Goal: Task Accomplishment & Management: Manage account settings

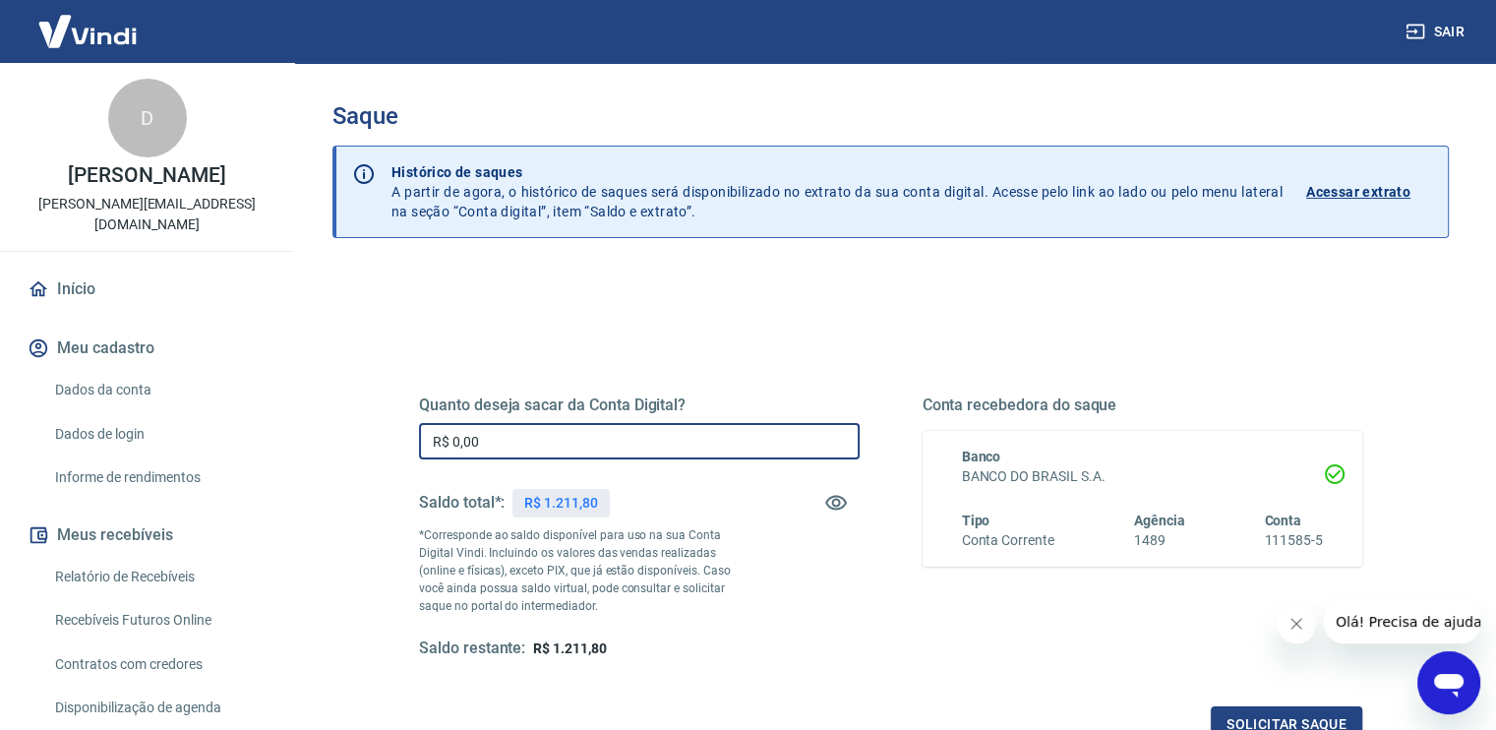
click at [633, 428] on input "R$ 0,00" at bounding box center [639, 441] width 441 height 36
type input "R$ 1.211,00"
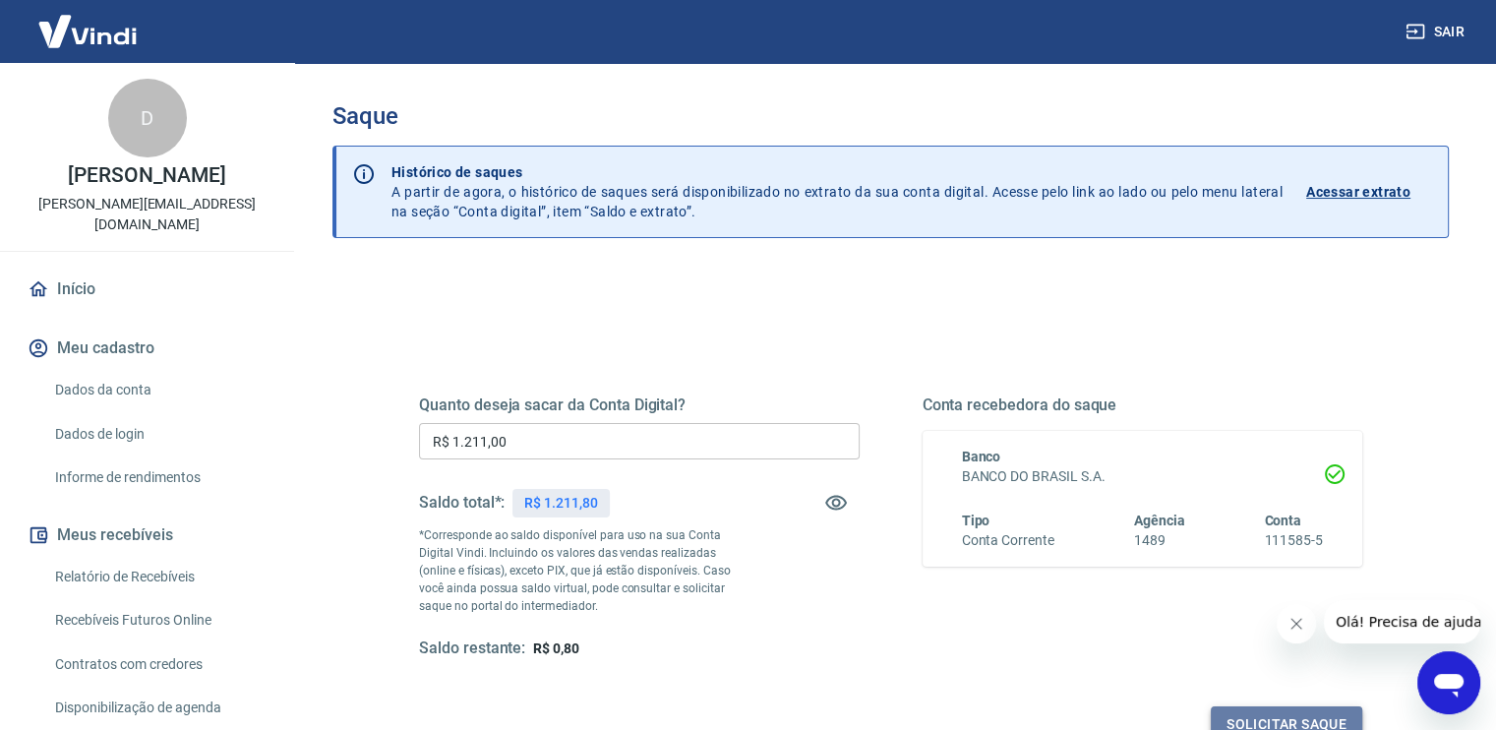
click at [1255, 713] on button "Solicitar saque" at bounding box center [1286, 724] width 151 height 36
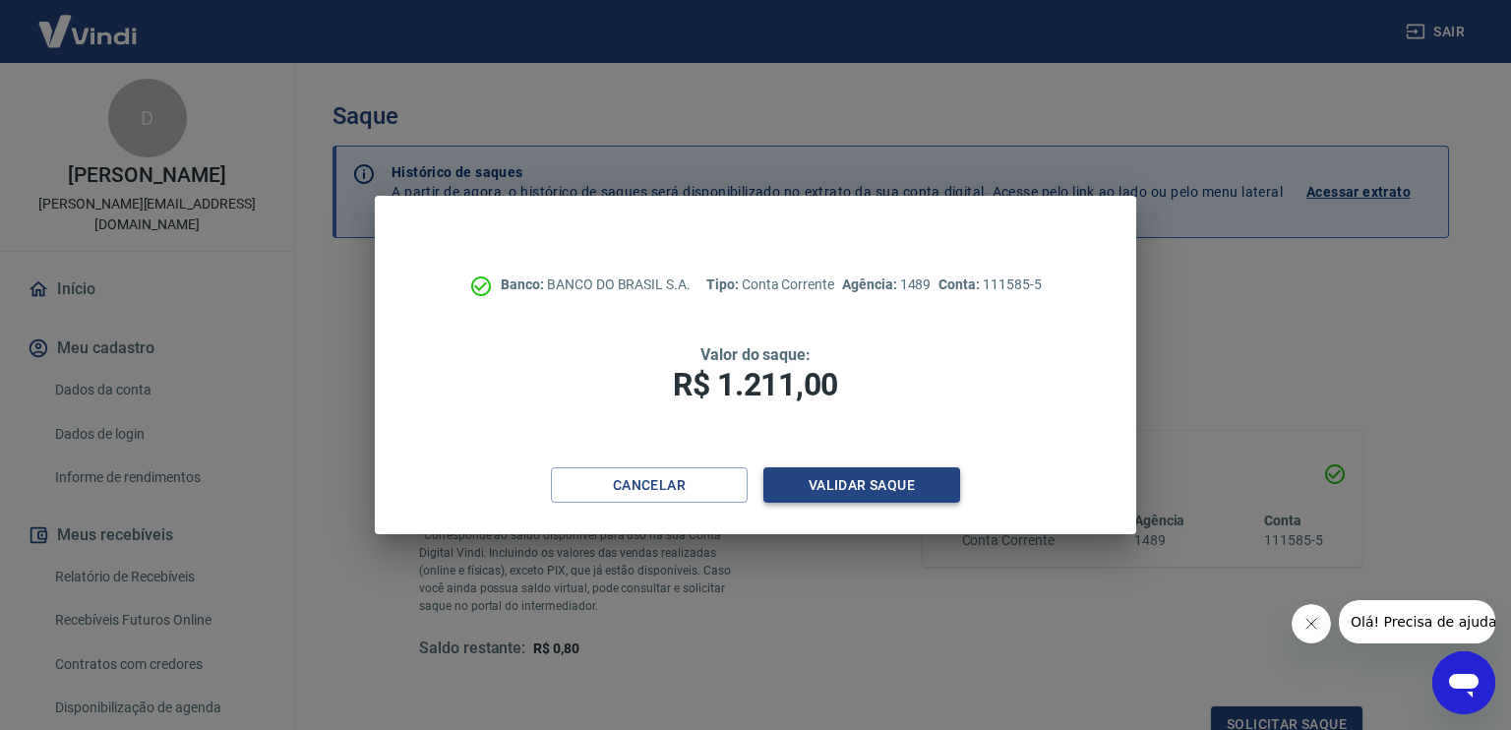
click at [841, 493] on button "Validar saque" at bounding box center [861, 485] width 197 height 36
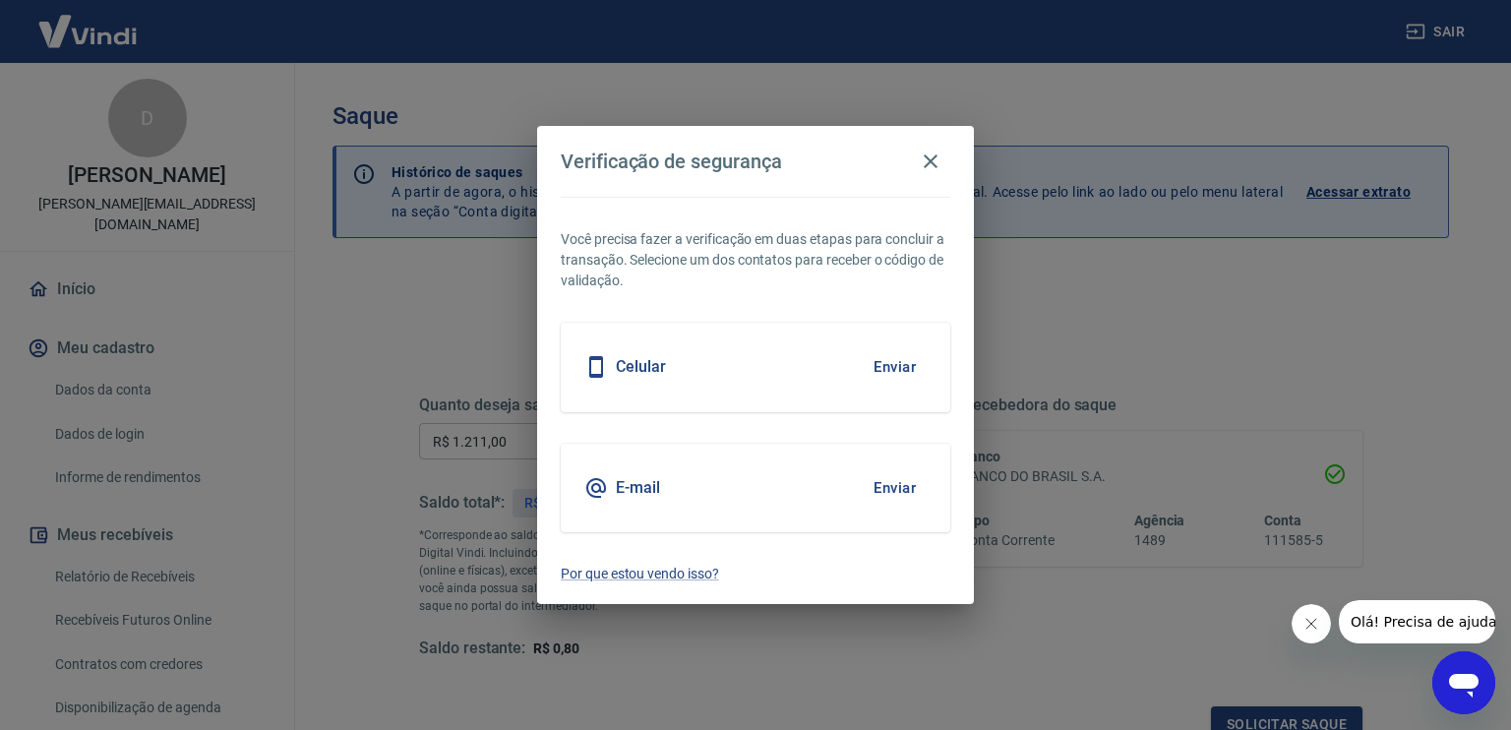
scroll to position [12, 0]
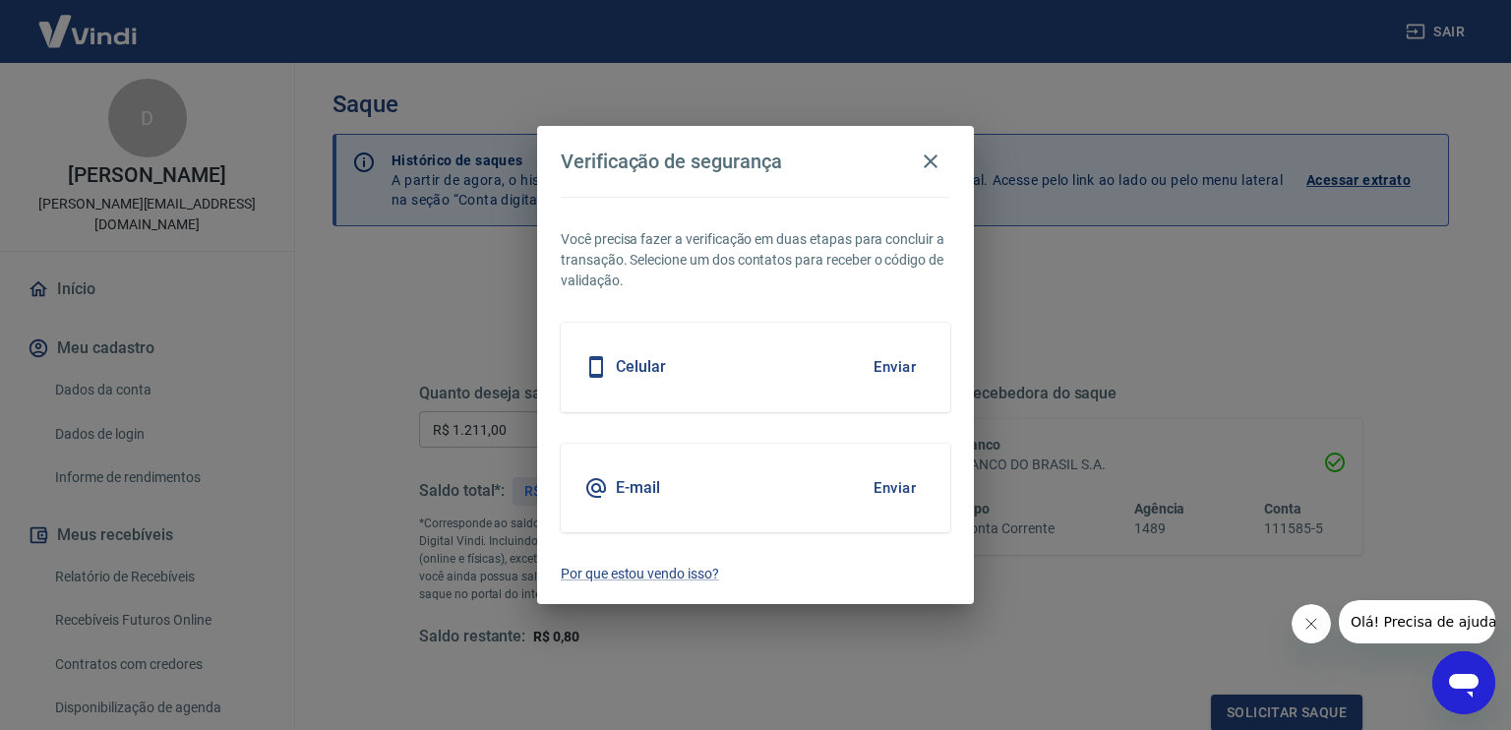
click at [790, 385] on div "Celular Enviar" at bounding box center [755, 367] width 389 height 89
click at [906, 375] on button "Enviar" at bounding box center [894, 366] width 64 height 41
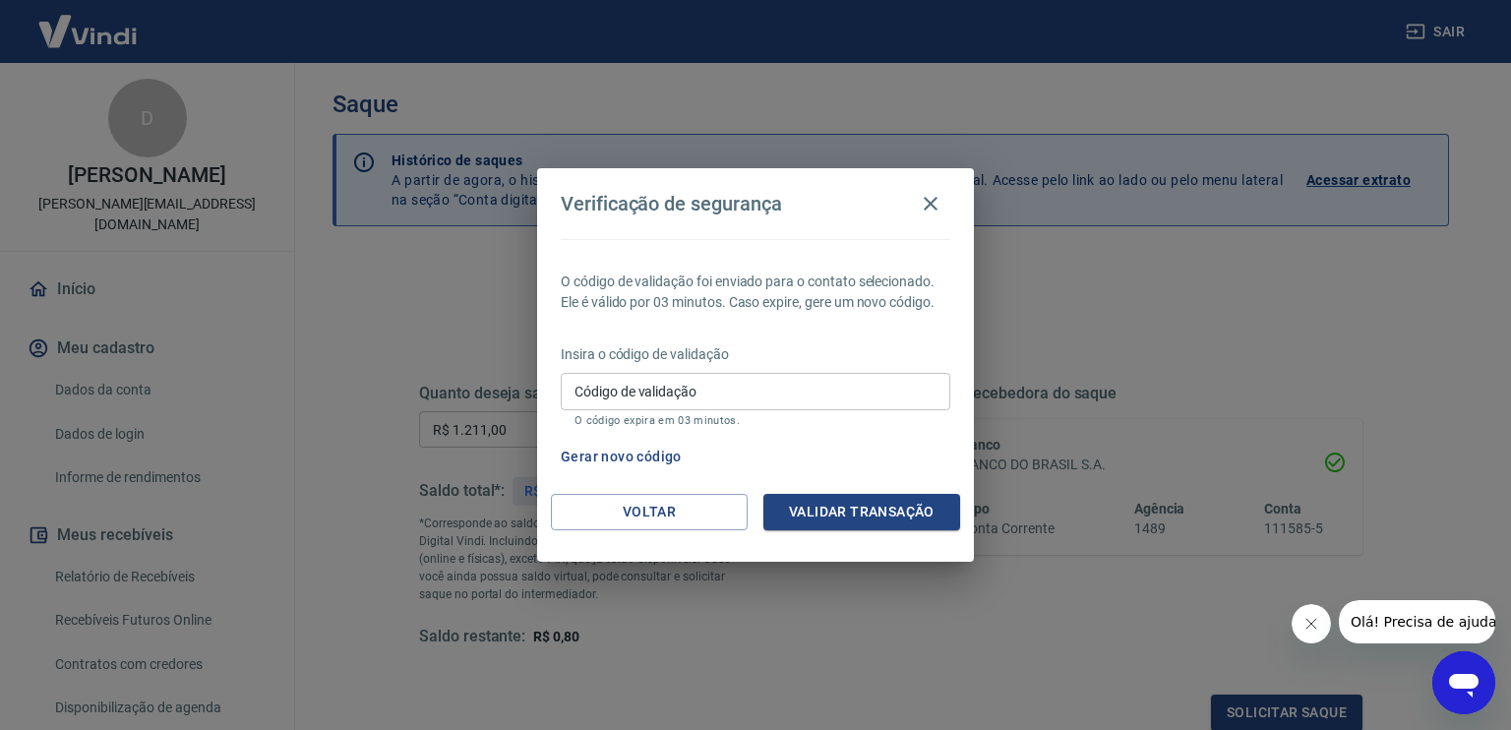
click at [906, 375] on input "Código de validação" at bounding box center [755, 391] width 389 height 36
type input "394531"
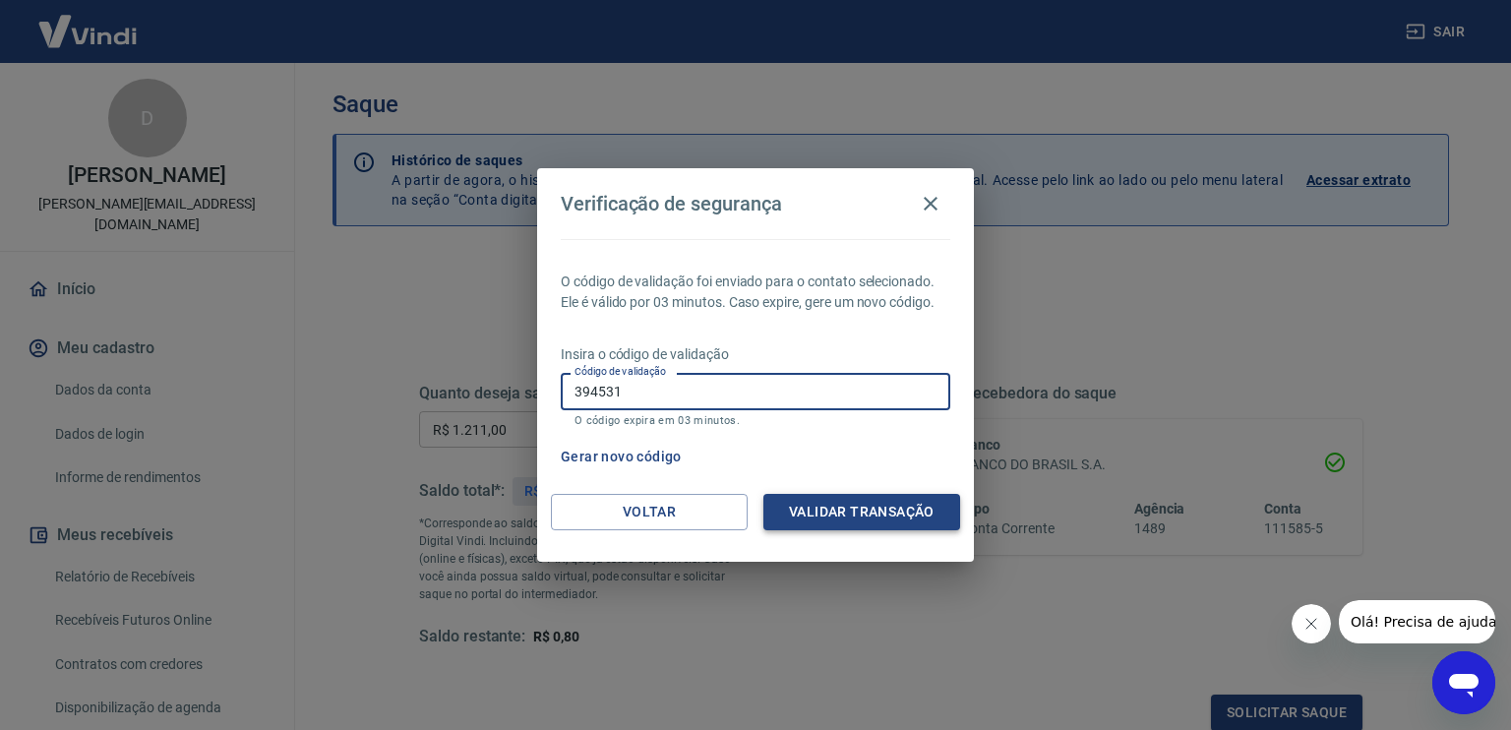
click at [889, 517] on button "Validar transação" at bounding box center [861, 512] width 197 height 36
